Goal: Complete application form

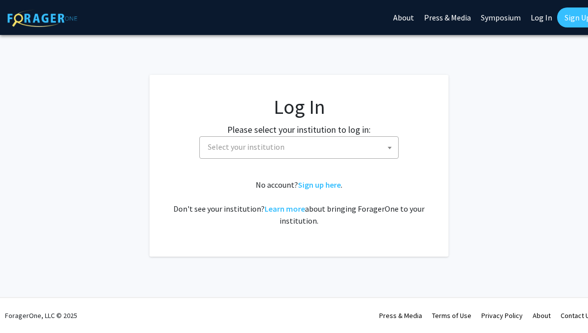
select select
click at [372, 140] on span "Select your institution" at bounding box center [301, 147] width 194 height 20
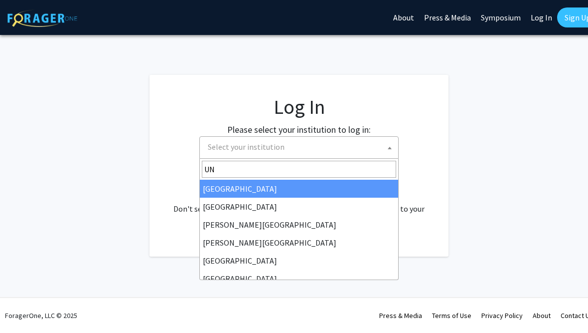
type input "U"
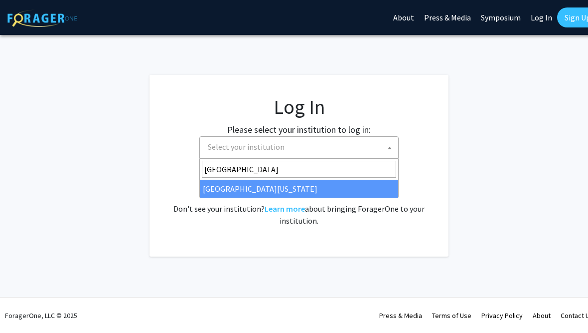
type input "[GEOGRAPHIC_DATA][PERSON_NAME]"
click at [282, 176] on input "[GEOGRAPHIC_DATA][PERSON_NAME]" at bounding box center [299, 169] width 194 height 17
select select "13"
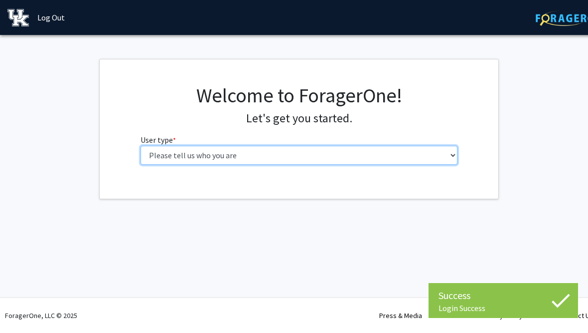
click at [432, 154] on select "Please tell us who you are Undergraduate Student Master's Student Doctoral Cand…" at bounding box center [300, 155] width 318 height 19
select select "1: undergrad"
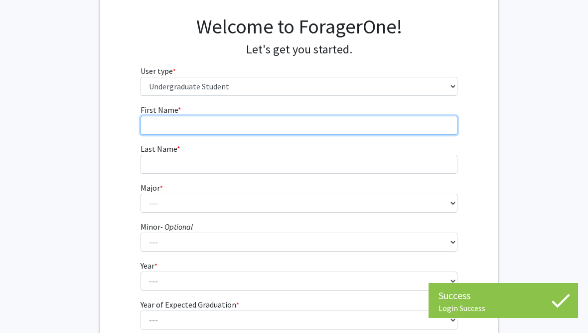
click at [426, 116] on input "First Name * required" at bounding box center [300, 125] width 318 height 19
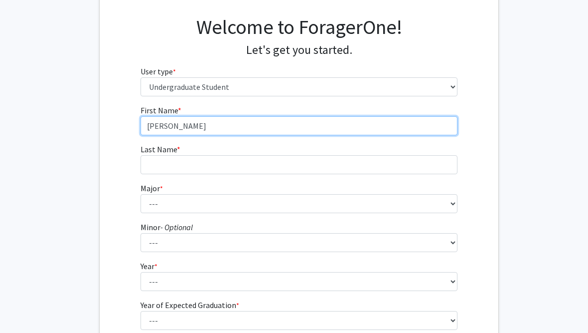
type input "Mary-Christina"
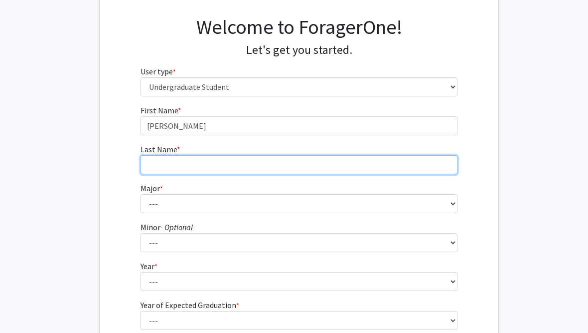
click at [401, 167] on input "Last Name * required" at bounding box center [300, 164] width 318 height 19
type input "Obeng"
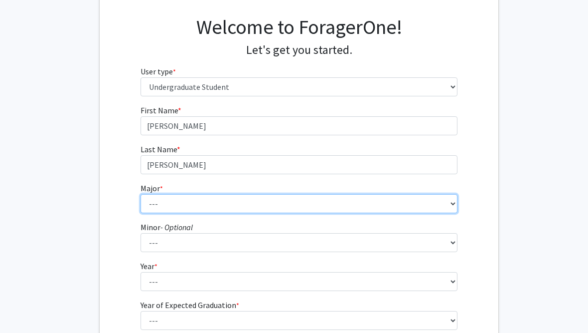
click at [438, 204] on select "--- Accounting Aerospace Engineering African American & Africana Studies Agricu…" at bounding box center [300, 203] width 318 height 19
select select "4: 841"
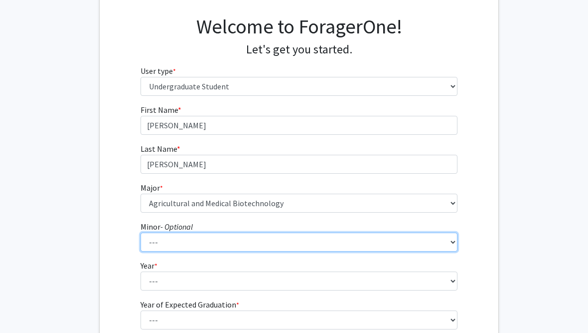
click at [403, 241] on select "--- African American & Africana Studies Agricultural Economics American Studies…" at bounding box center [300, 241] width 318 height 19
select select "52: 704"
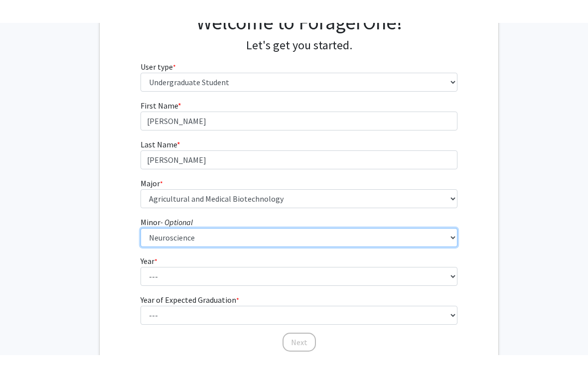
scroll to position [131, 0]
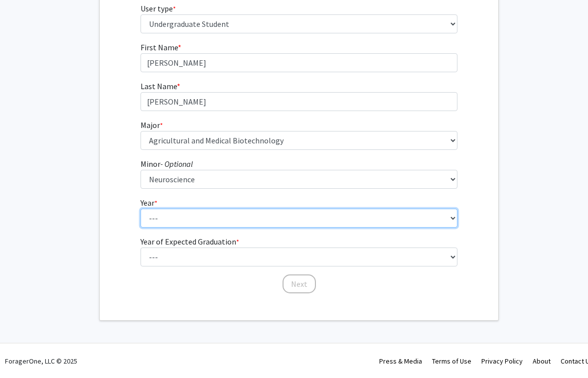
click at [433, 226] on select "--- First-year Sophomore Junior Senior Postbaccalaureate Certificate" at bounding box center [300, 218] width 318 height 19
select select "3: junior"
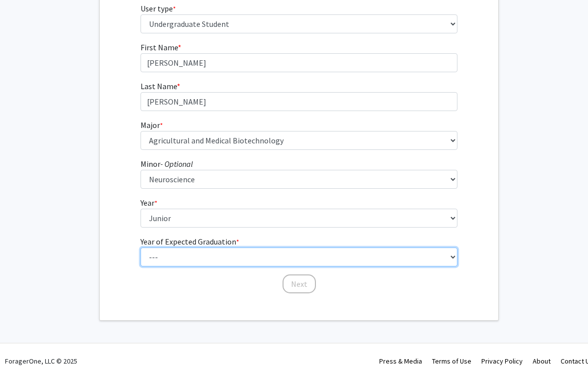
click at [388, 263] on select "--- 2025 2026 2027 2028 2029 2030 2031 2032 2033 2034" at bounding box center [300, 257] width 318 height 19
click at [428, 255] on select "--- 2025 2026 2027 2028 2029 2030 2031 2032 2033 2034" at bounding box center [300, 257] width 318 height 19
select select "3: 2027"
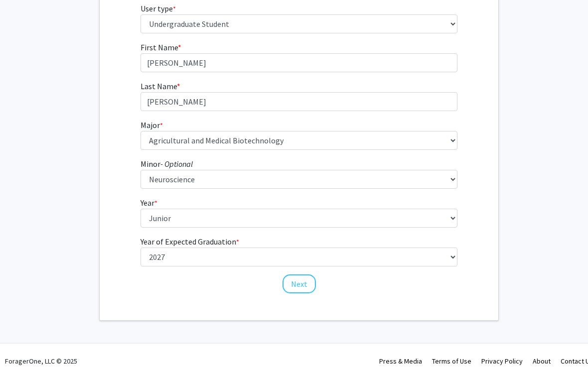
click at [305, 282] on button "Next" at bounding box center [299, 284] width 33 height 19
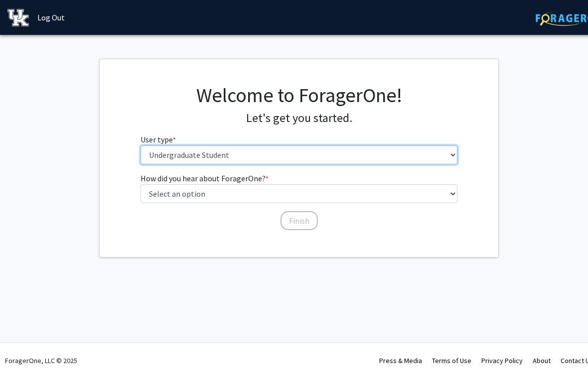
click at [287, 159] on select "Please tell us who you are Undergraduate Student Master's Student Doctoral Cand…" at bounding box center [300, 155] width 318 height 19
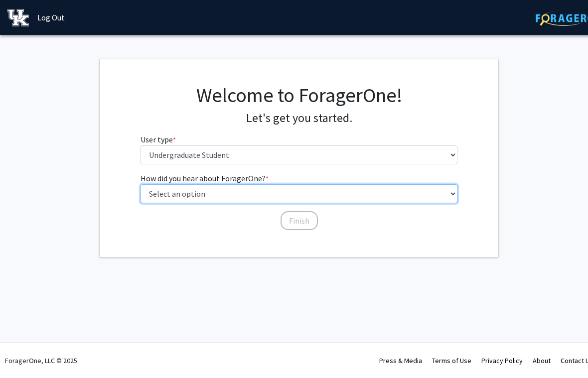
click at [411, 193] on select "Select an option Peer/student recommendation Faculty/staff recommendation Unive…" at bounding box center [300, 193] width 318 height 19
select select "2: faculty_recommendation"
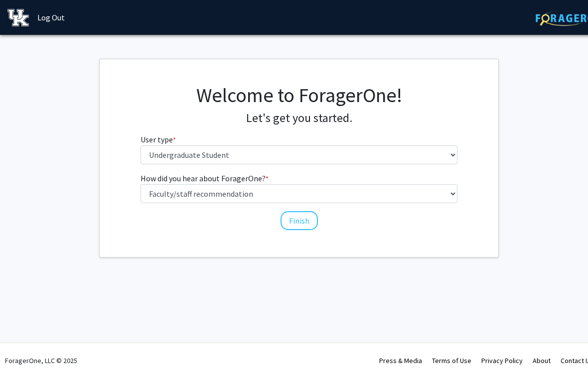
click at [303, 222] on button "Finish" at bounding box center [299, 220] width 37 height 19
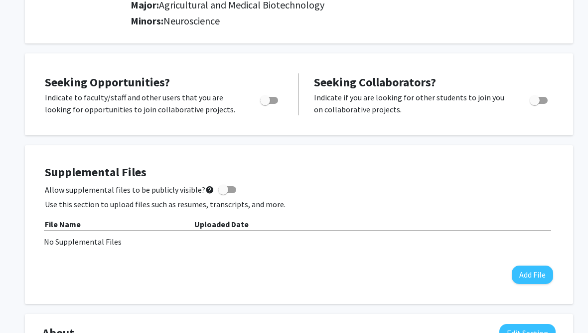
scroll to position [163, 0]
